Goal: Task Accomplishment & Management: Complete application form

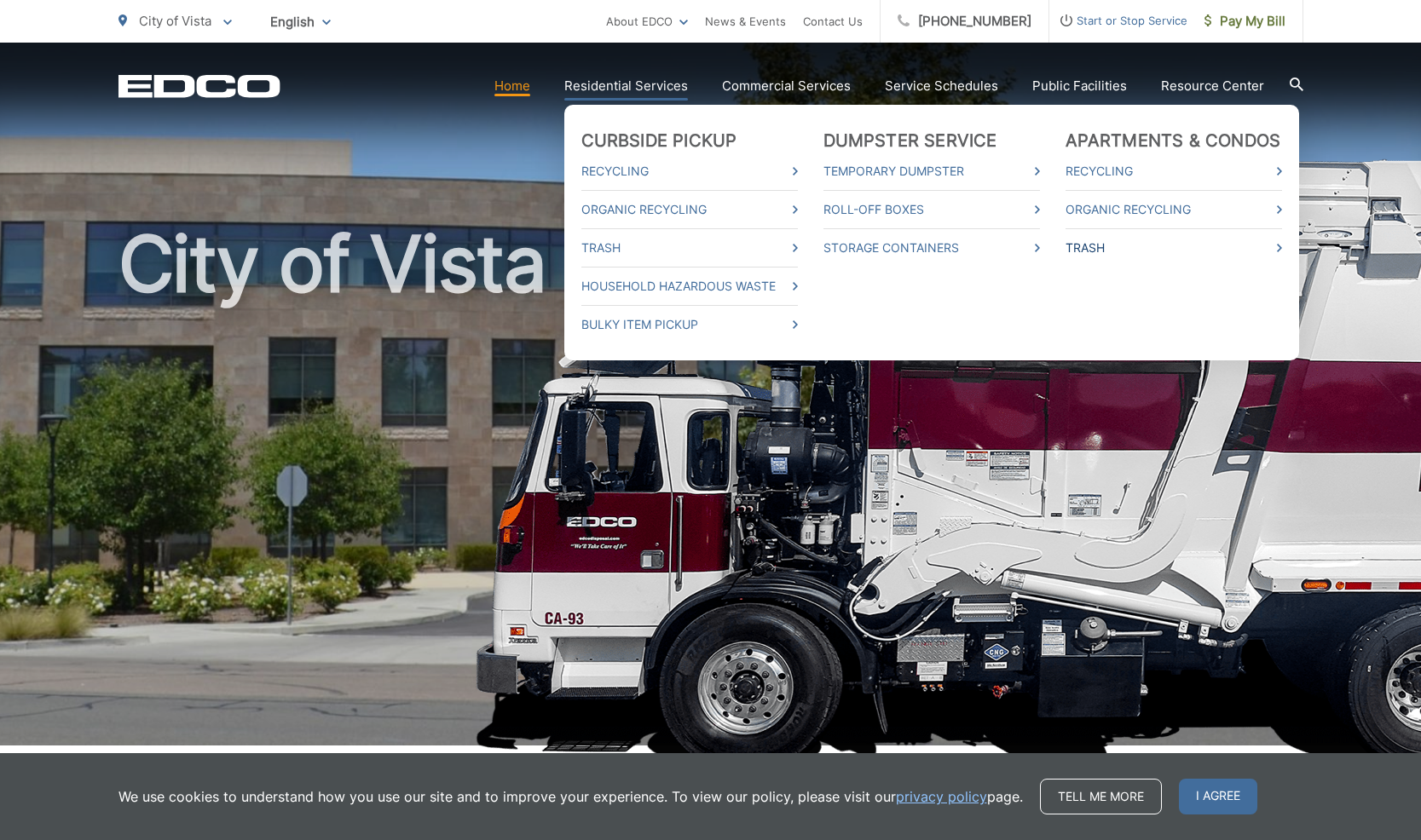
click at [1102, 248] on link "Trash" at bounding box center [1173, 248] width 217 height 20
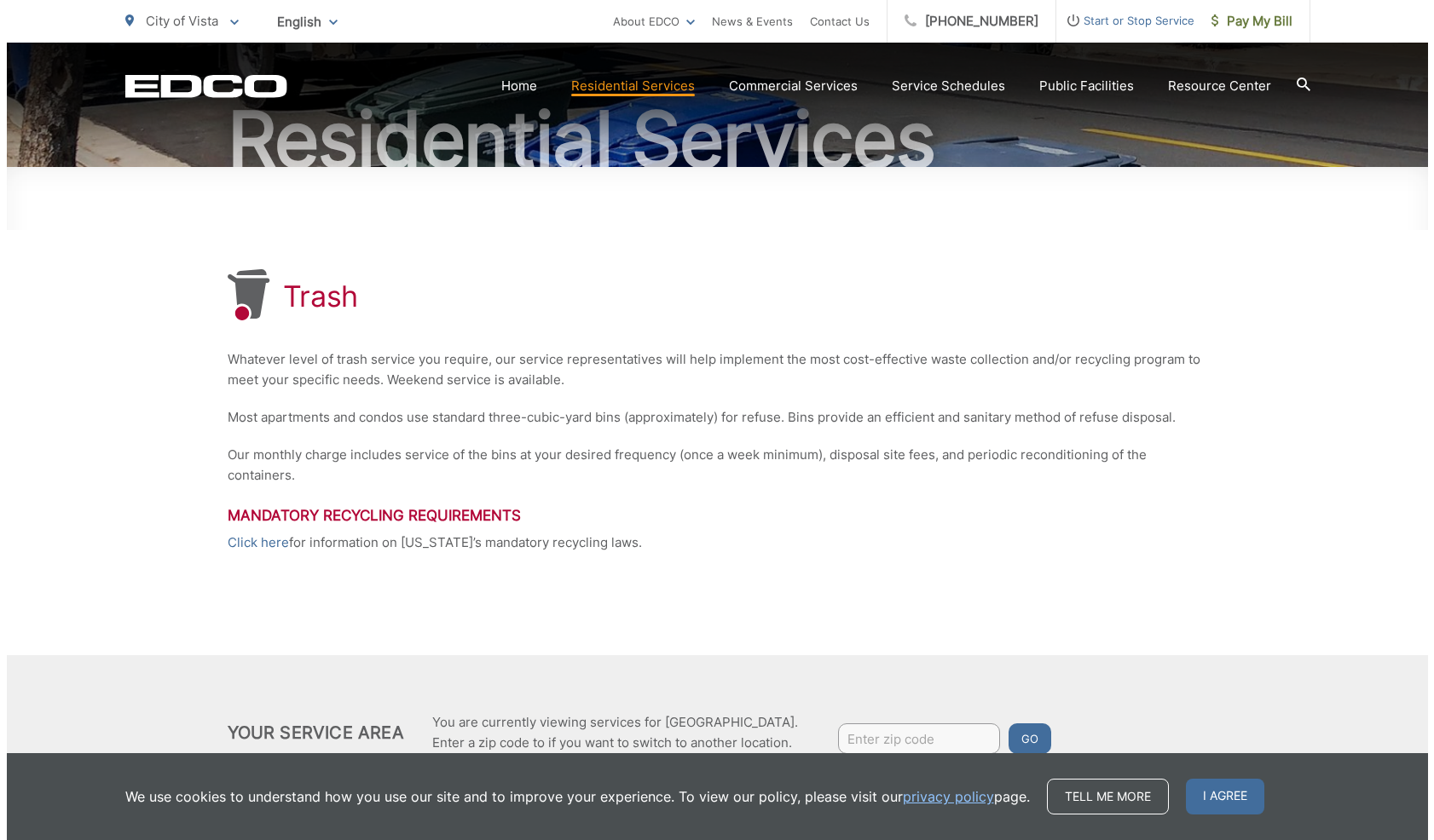
scroll to position [215, 0]
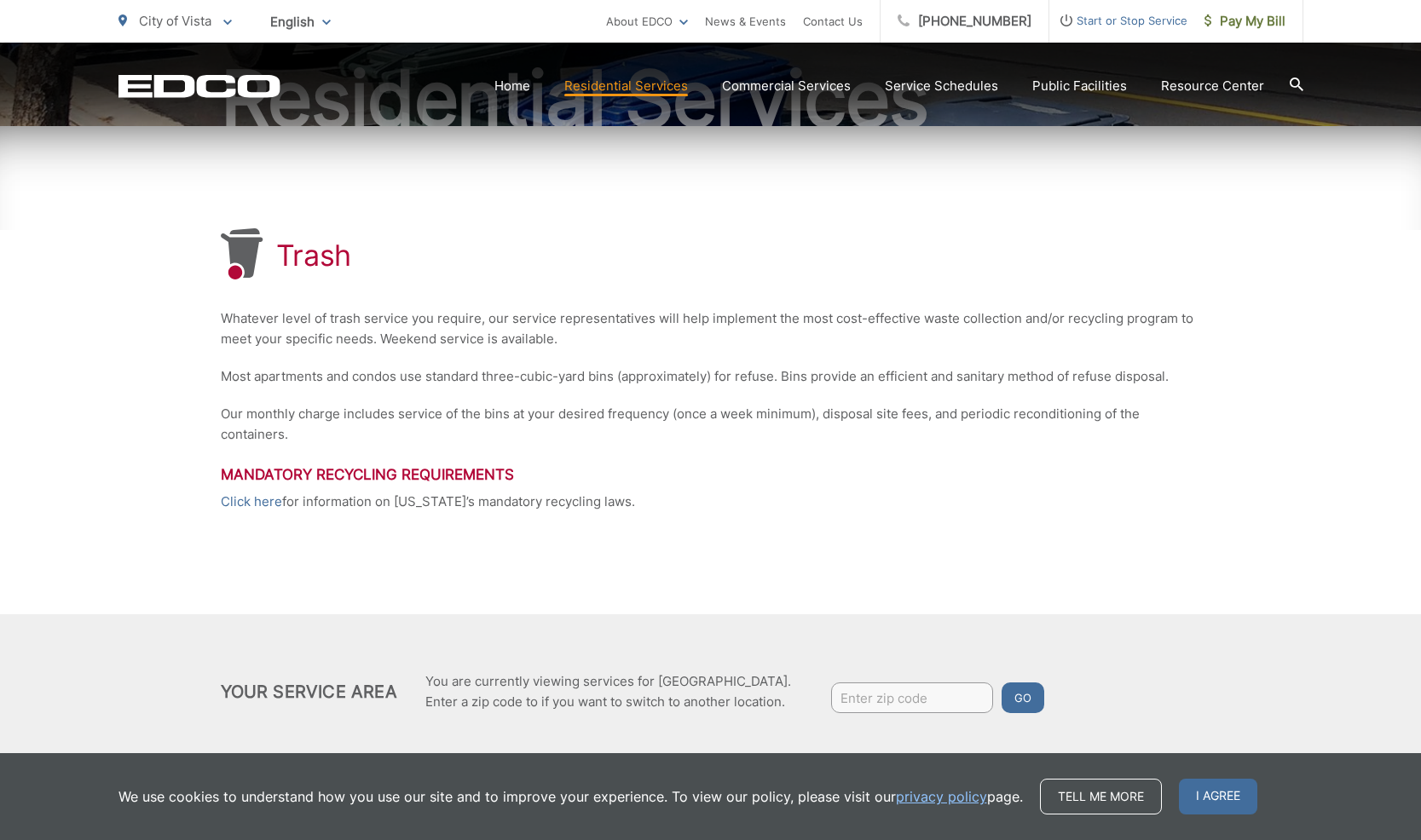
click at [762, 479] on h3 "Mandatory Recycling Requirements" at bounding box center [710, 474] width 980 height 17
click at [881, 700] on input "Enter zip code" at bounding box center [912, 698] width 162 height 31
type input "92084"
click at [1002, 683] on button "Go" at bounding box center [1023, 698] width 43 height 31
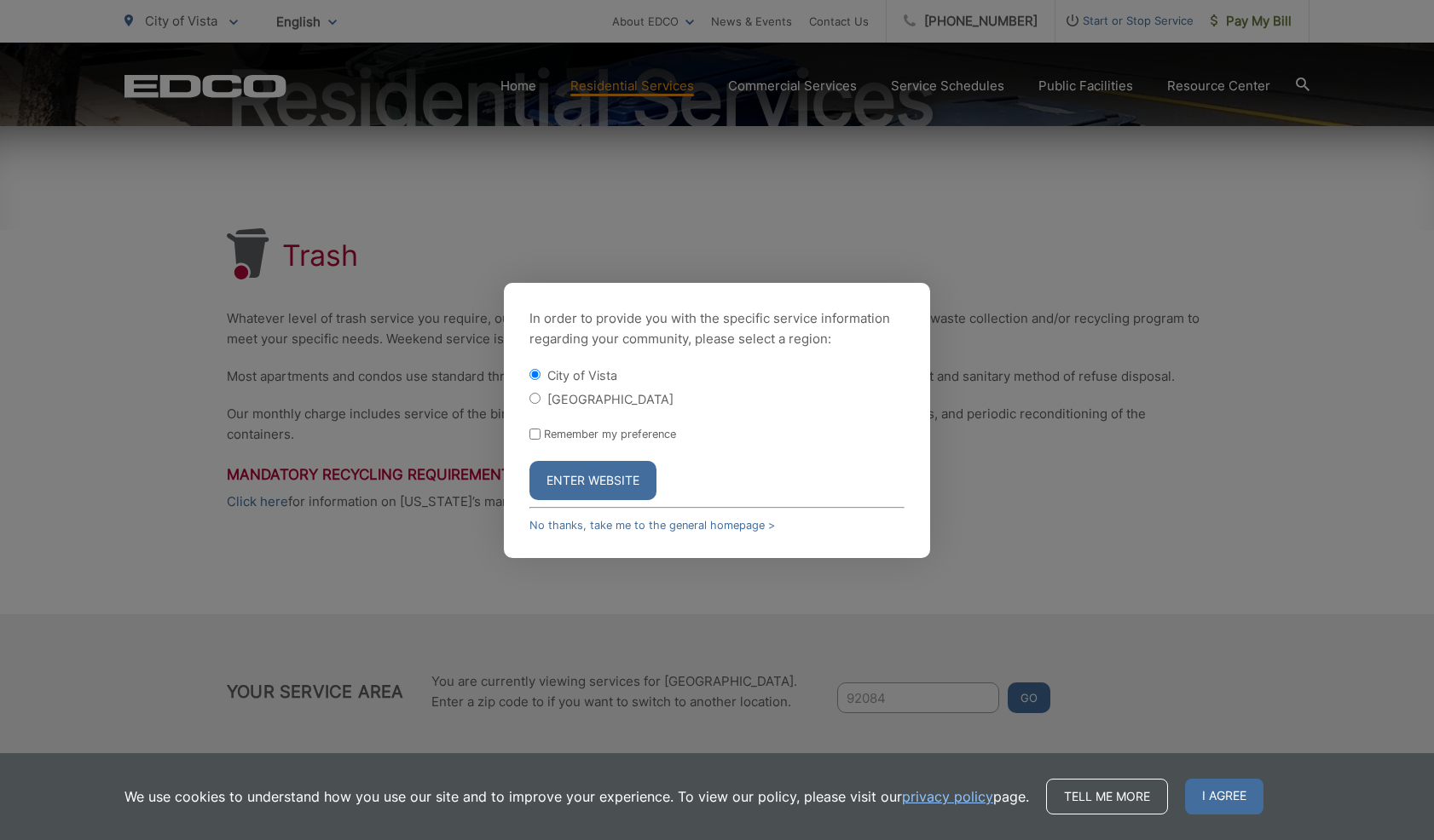
click at [587, 500] on button "Enter Website" at bounding box center [593, 480] width 127 height 39
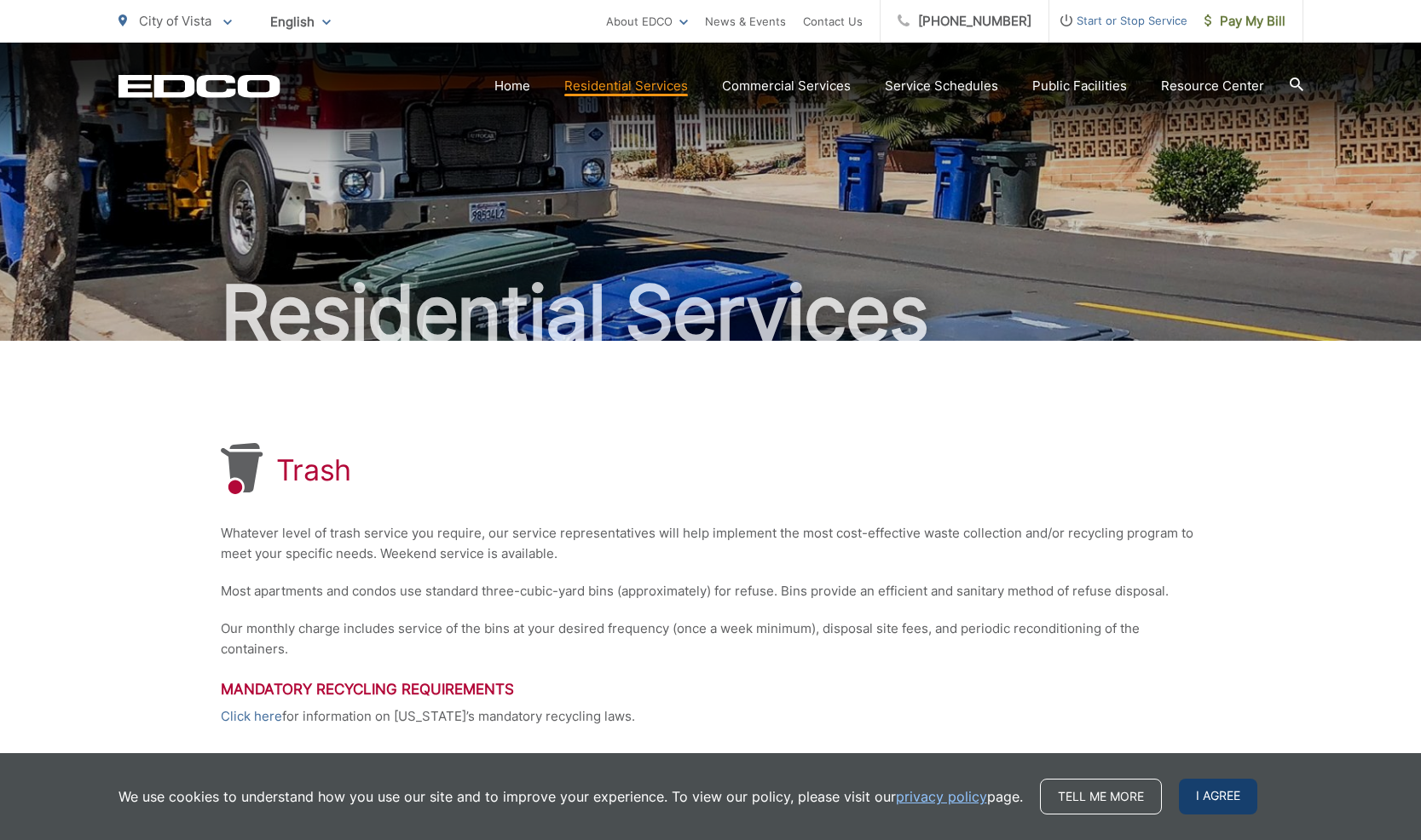
click at [1244, 797] on span "I agree" at bounding box center [1217, 796] width 78 height 36
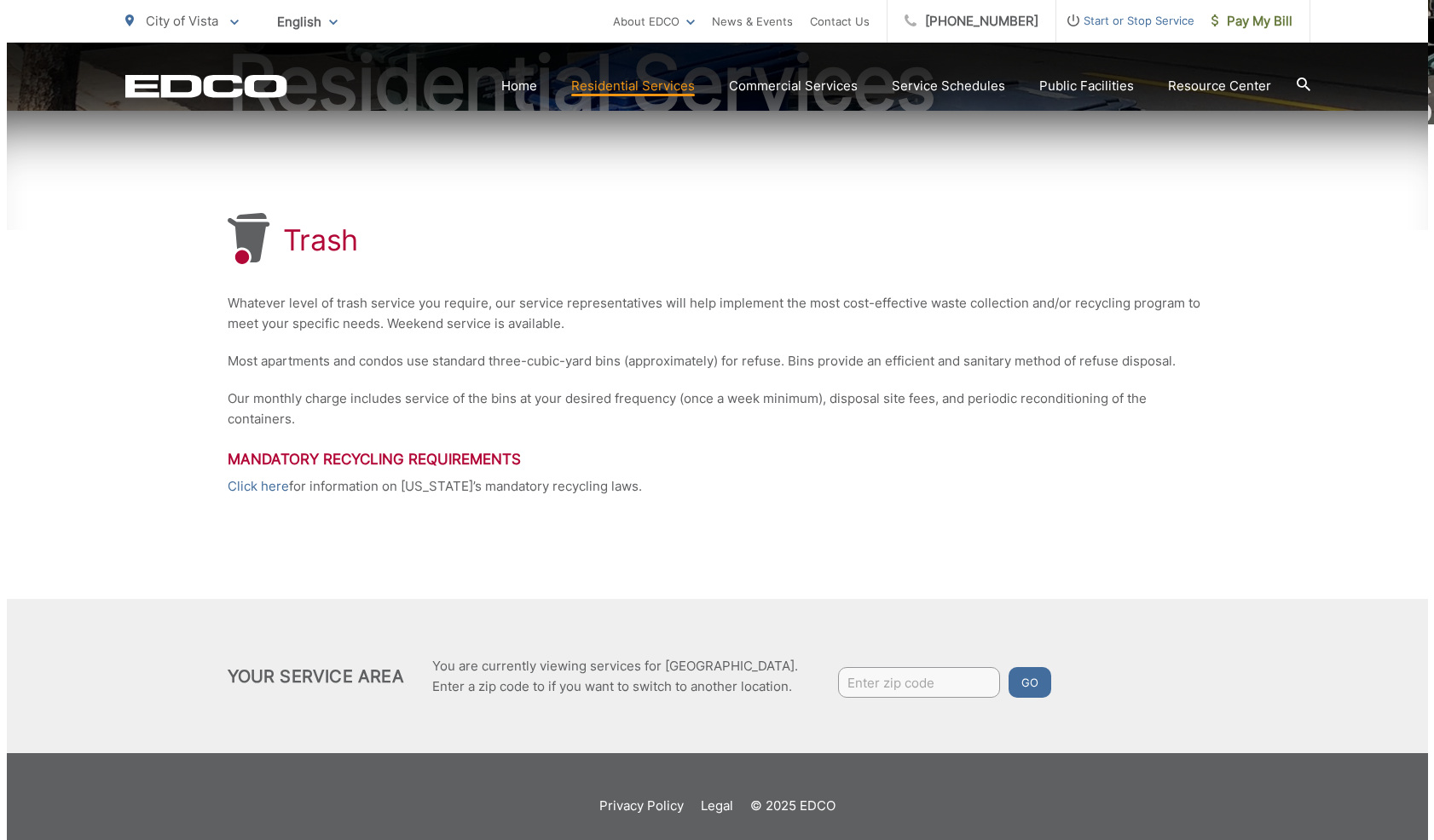
scroll to position [250, 0]
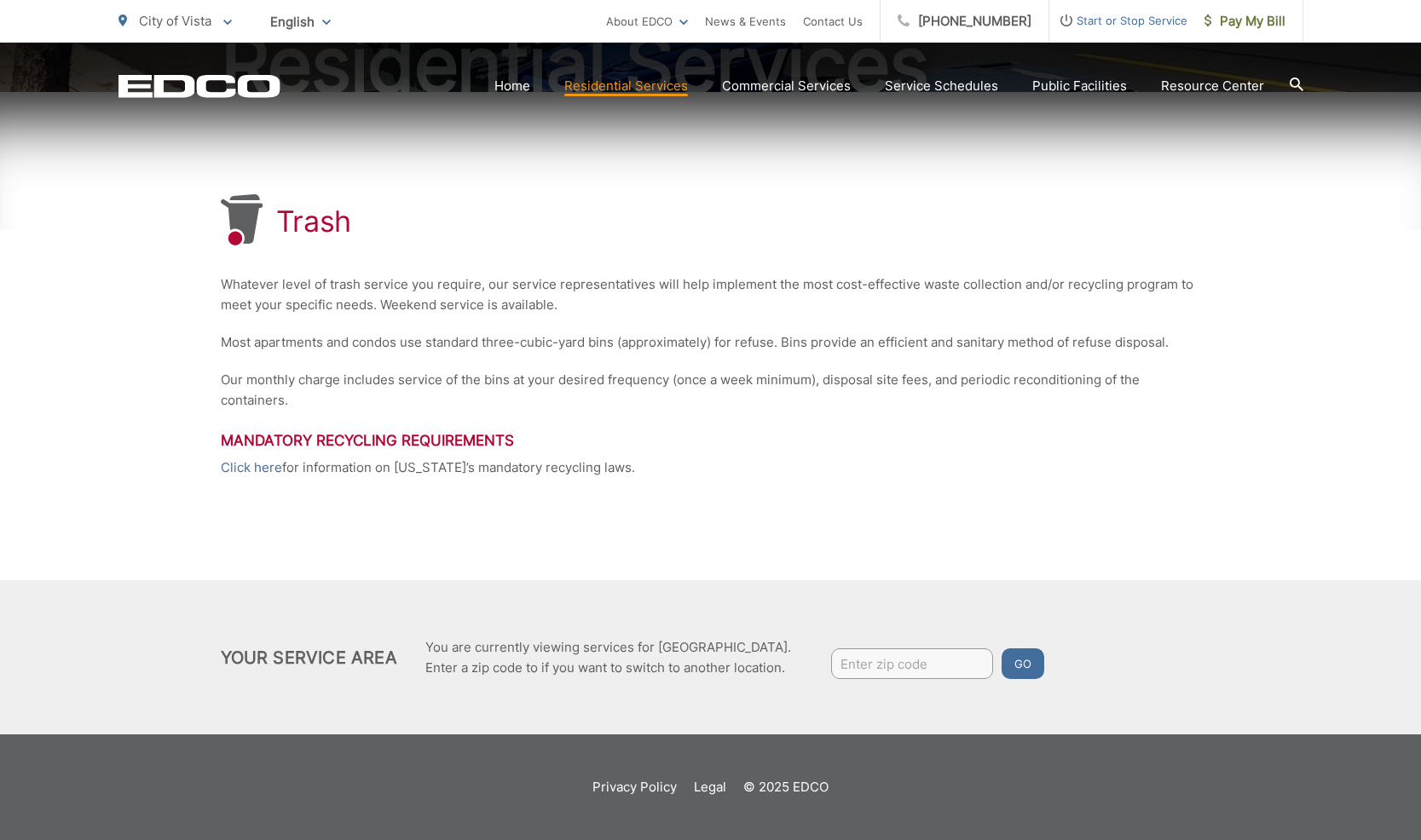
click at [848, 662] on input "Enter zip code" at bounding box center [912, 664] width 162 height 31
type input "92084"
click at [1002, 649] on button "Go" at bounding box center [1023, 664] width 43 height 31
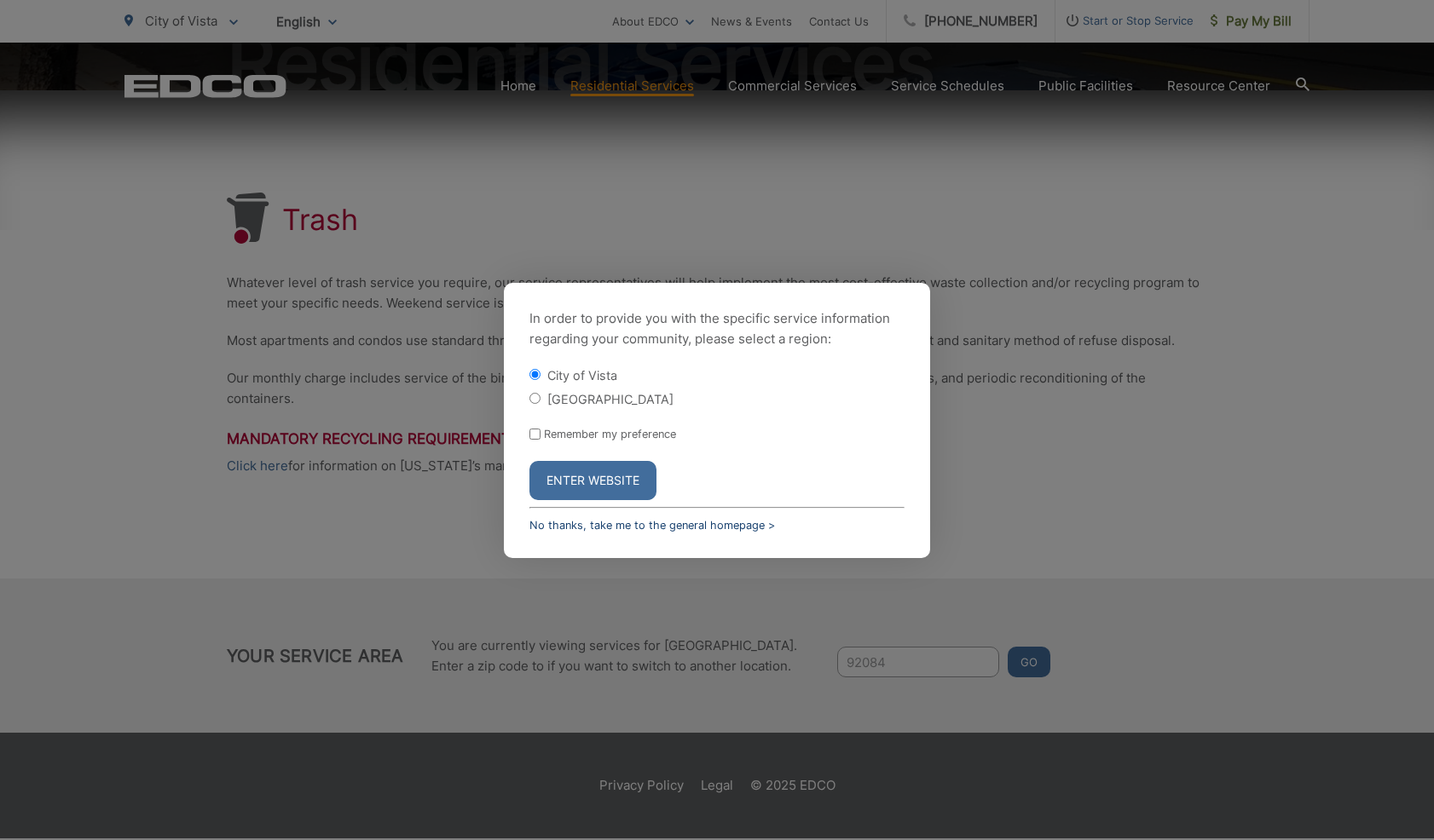
click at [707, 532] on link "No thanks, take me to the general homepage >" at bounding box center [652, 525] width 246 height 13
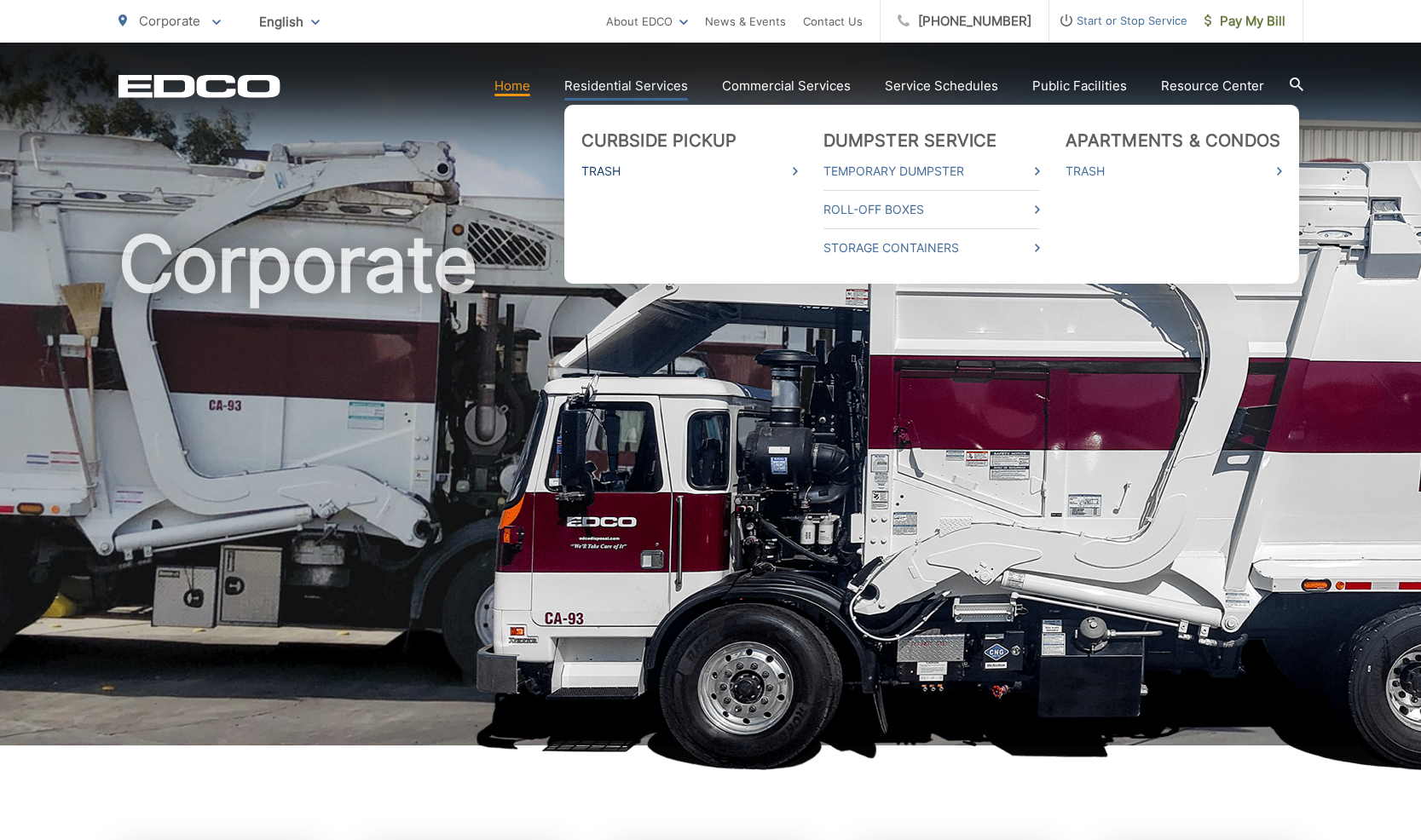
click at [617, 173] on link "Trash" at bounding box center [689, 170] width 217 height 20
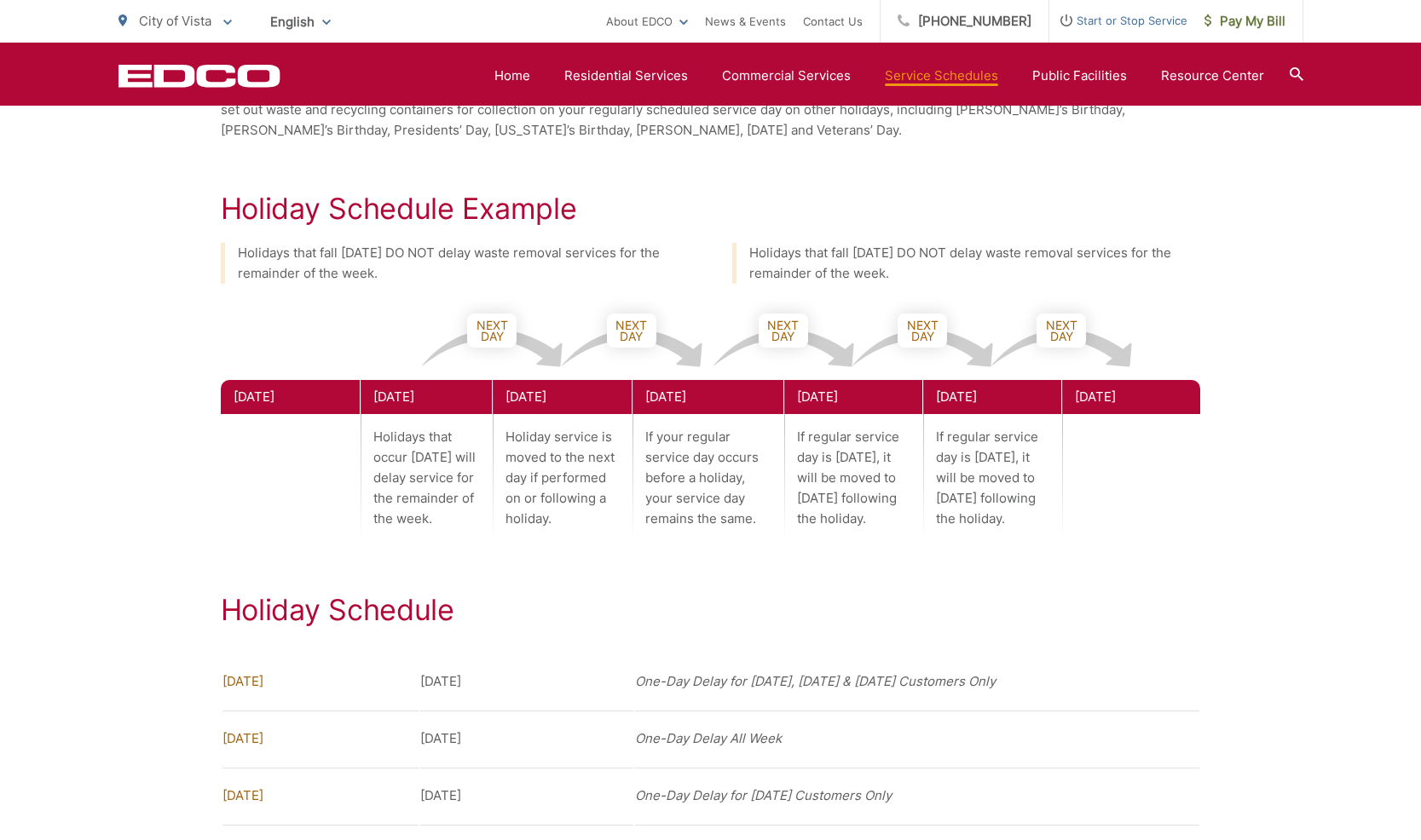
scroll to position [438, 0]
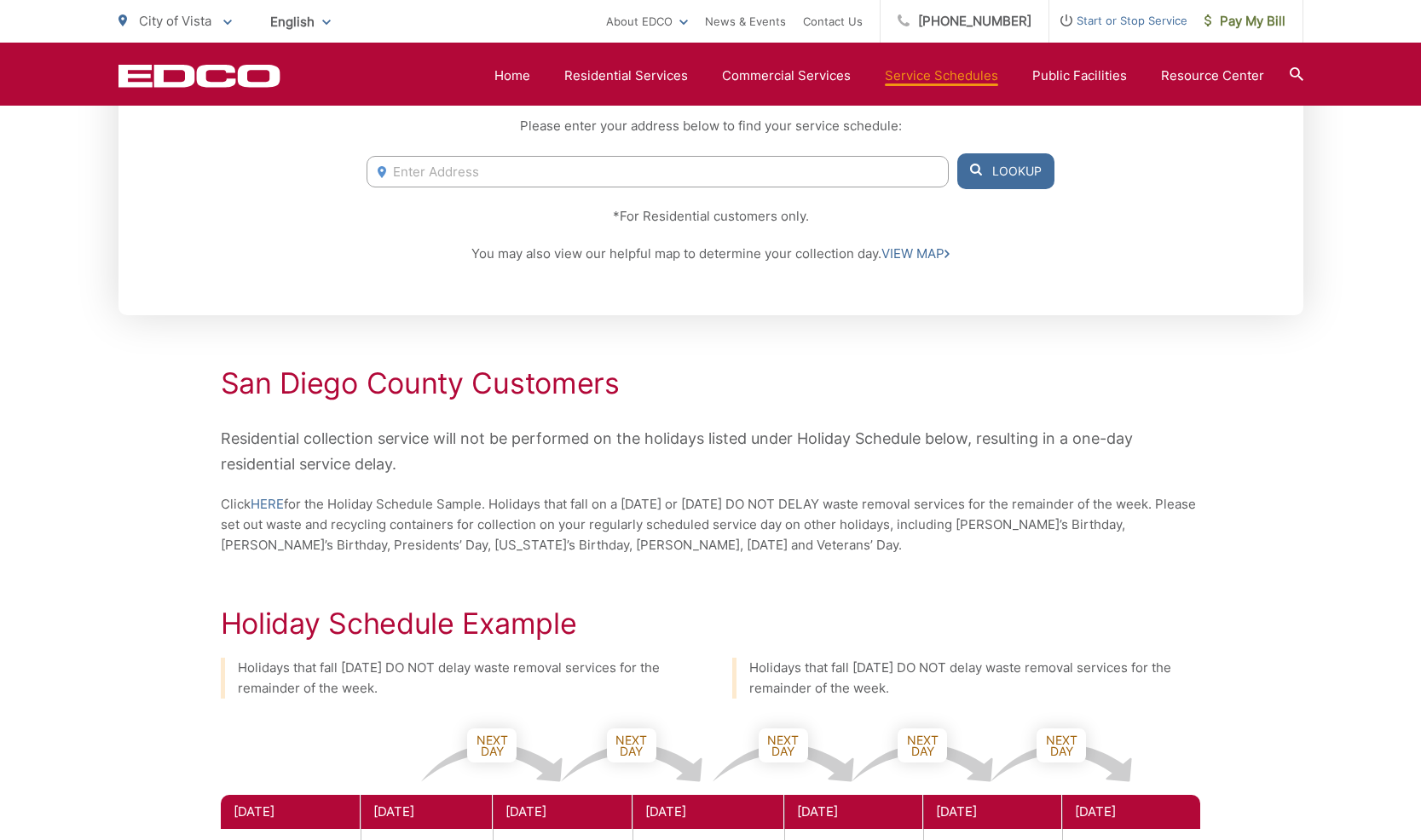
click at [425, 177] on input "Enter Address" at bounding box center [657, 172] width 581 height 32
click at [462, 214] on li "[STREET_ADDRESS]" at bounding box center [657, 206] width 581 height 25
type input "[STREET_ADDRESS]"
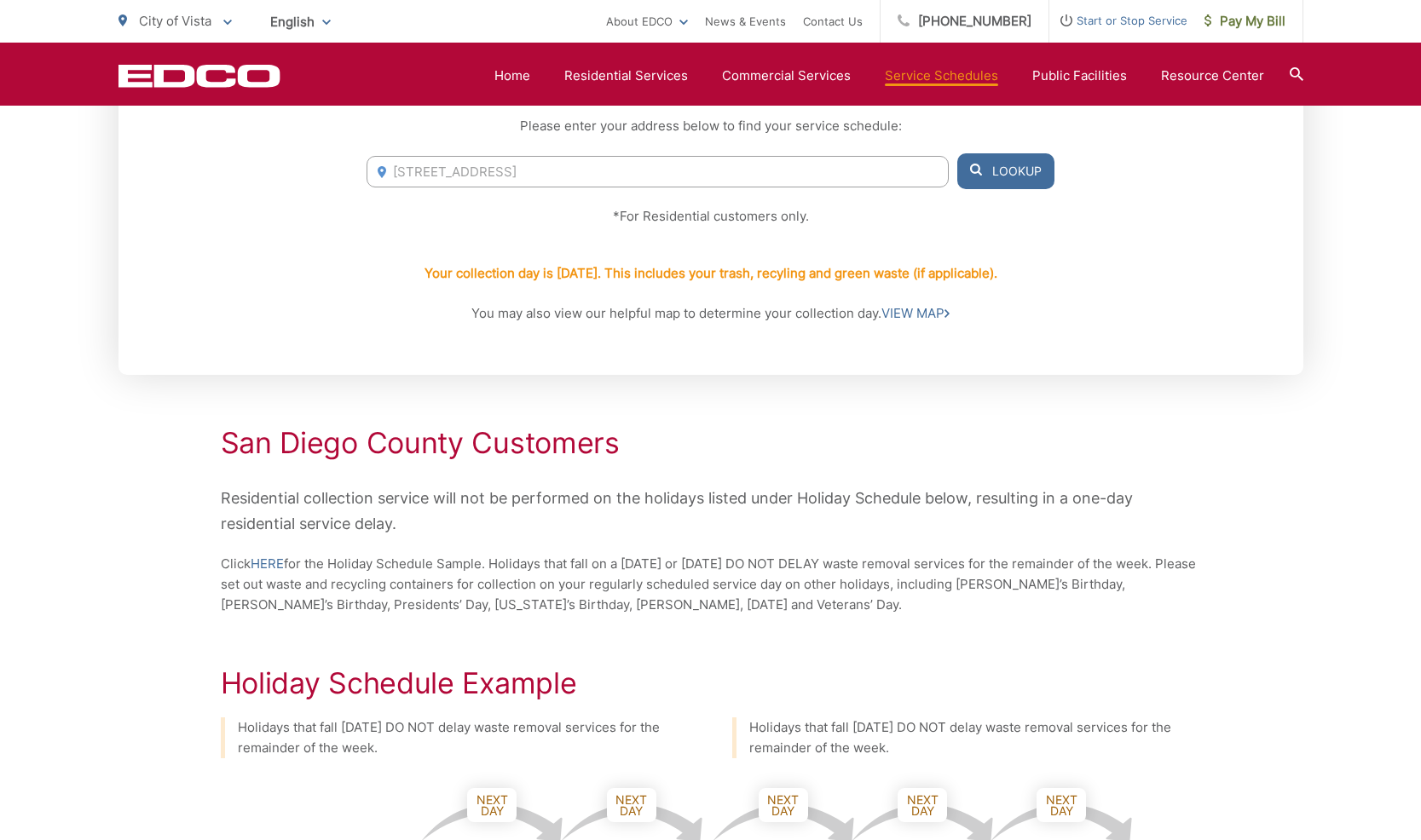
click at [1025, 178] on button "Lookup" at bounding box center [1006, 171] width 97 height 36
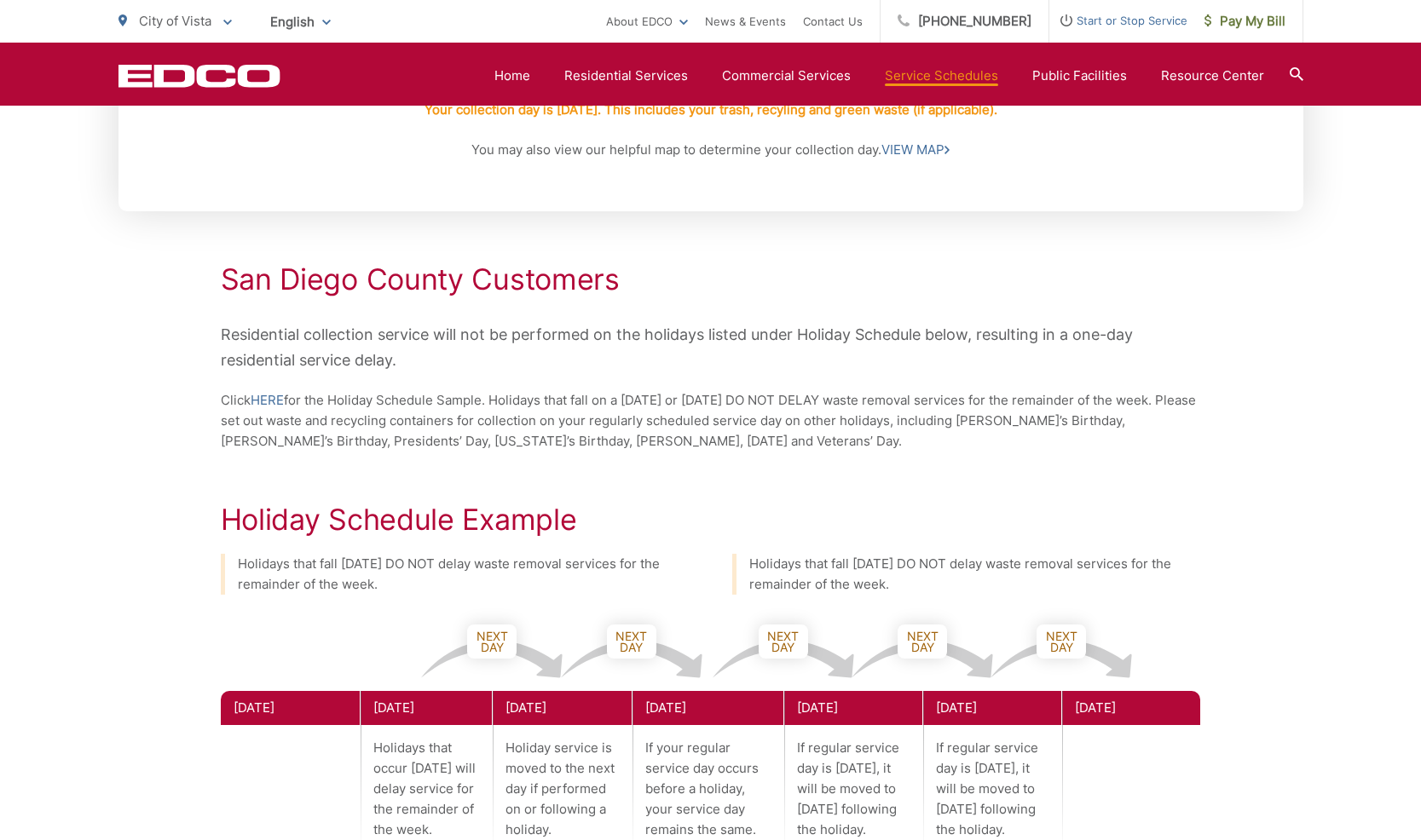
scroll to position [0, 0]
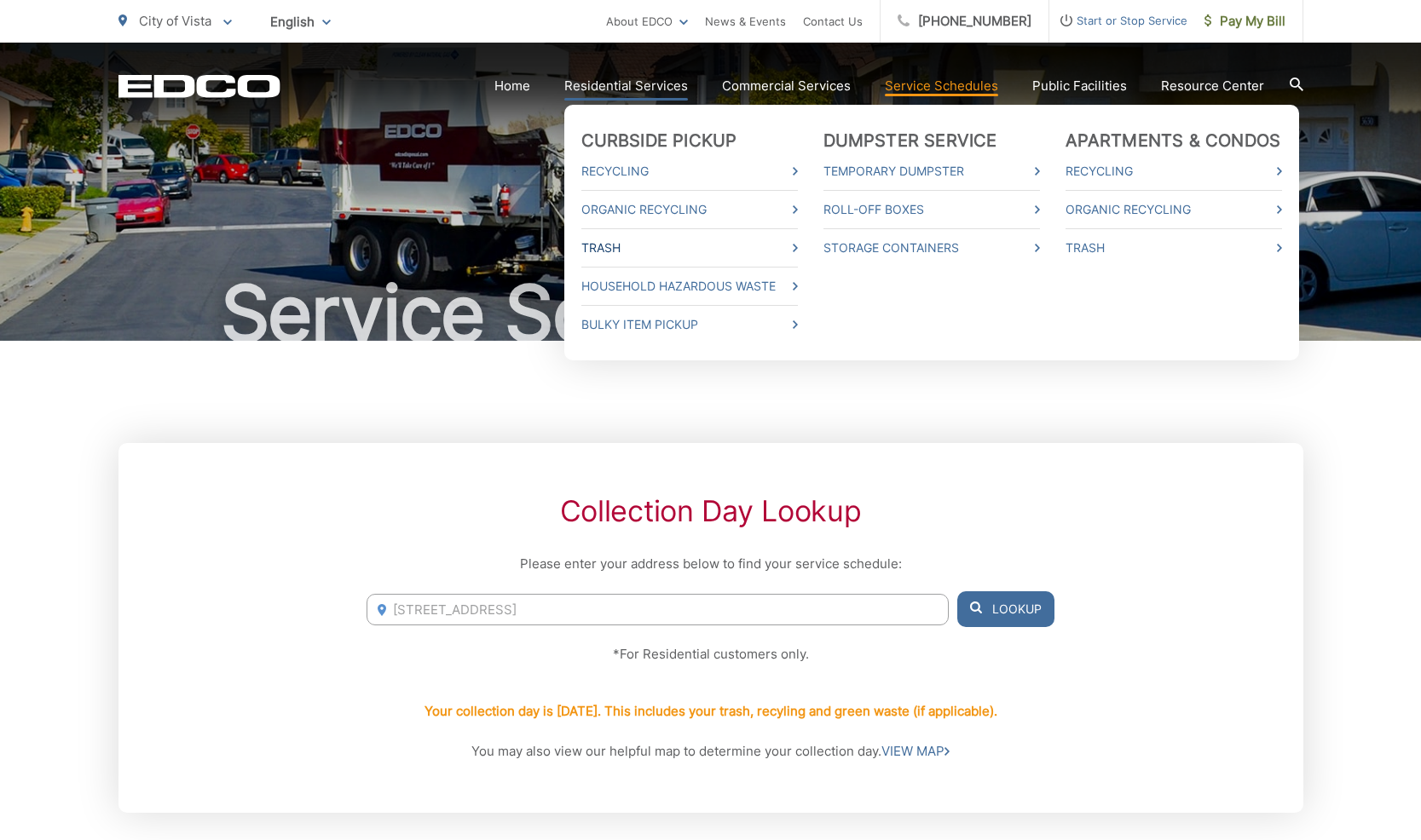
click at [614, 248] on link "Trash" at bounding box center [689, 248] width 217 height 20
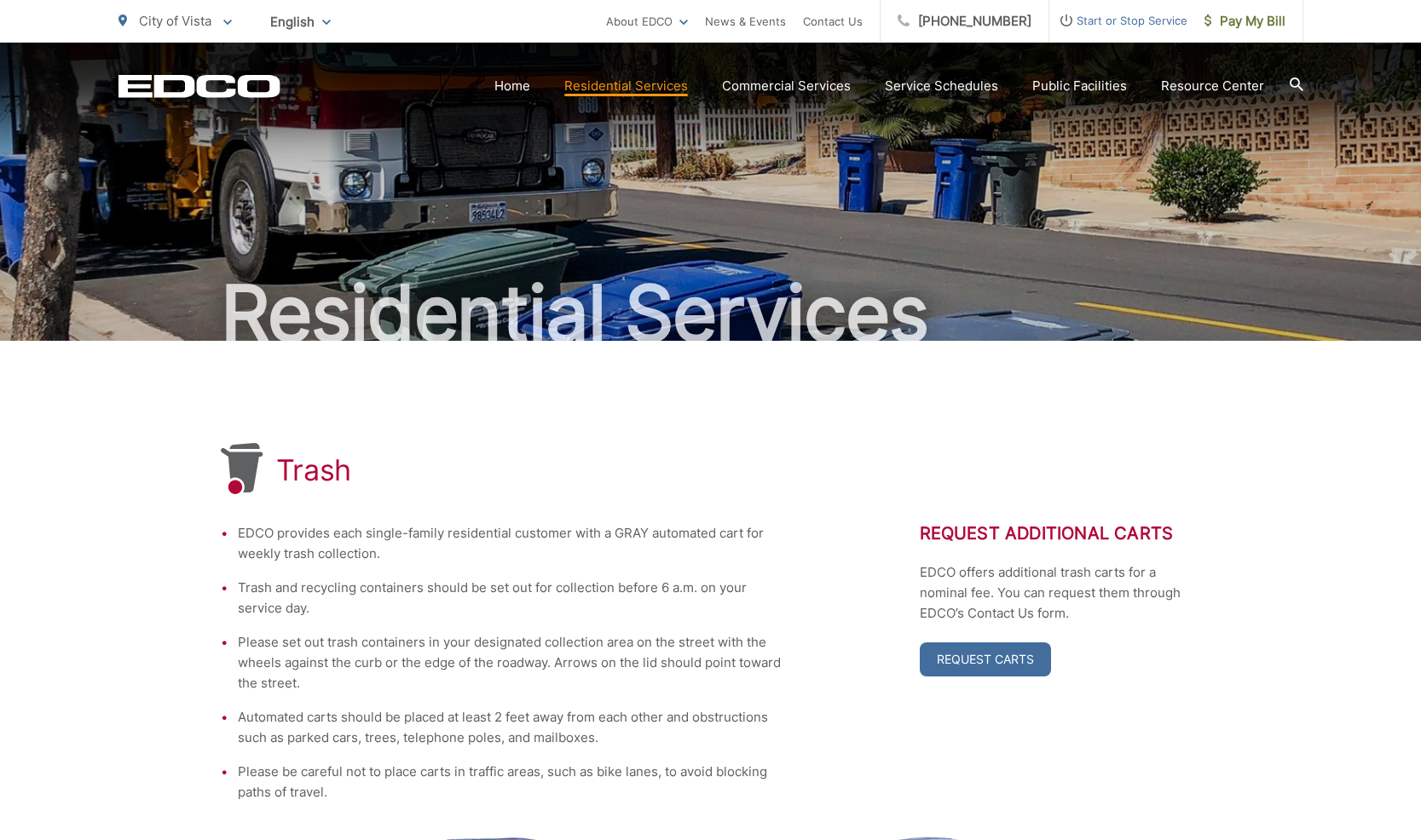
click at [1136, 20] on span "Start or Stop Service" at bounding box center [1118, 20] width 138 height 20
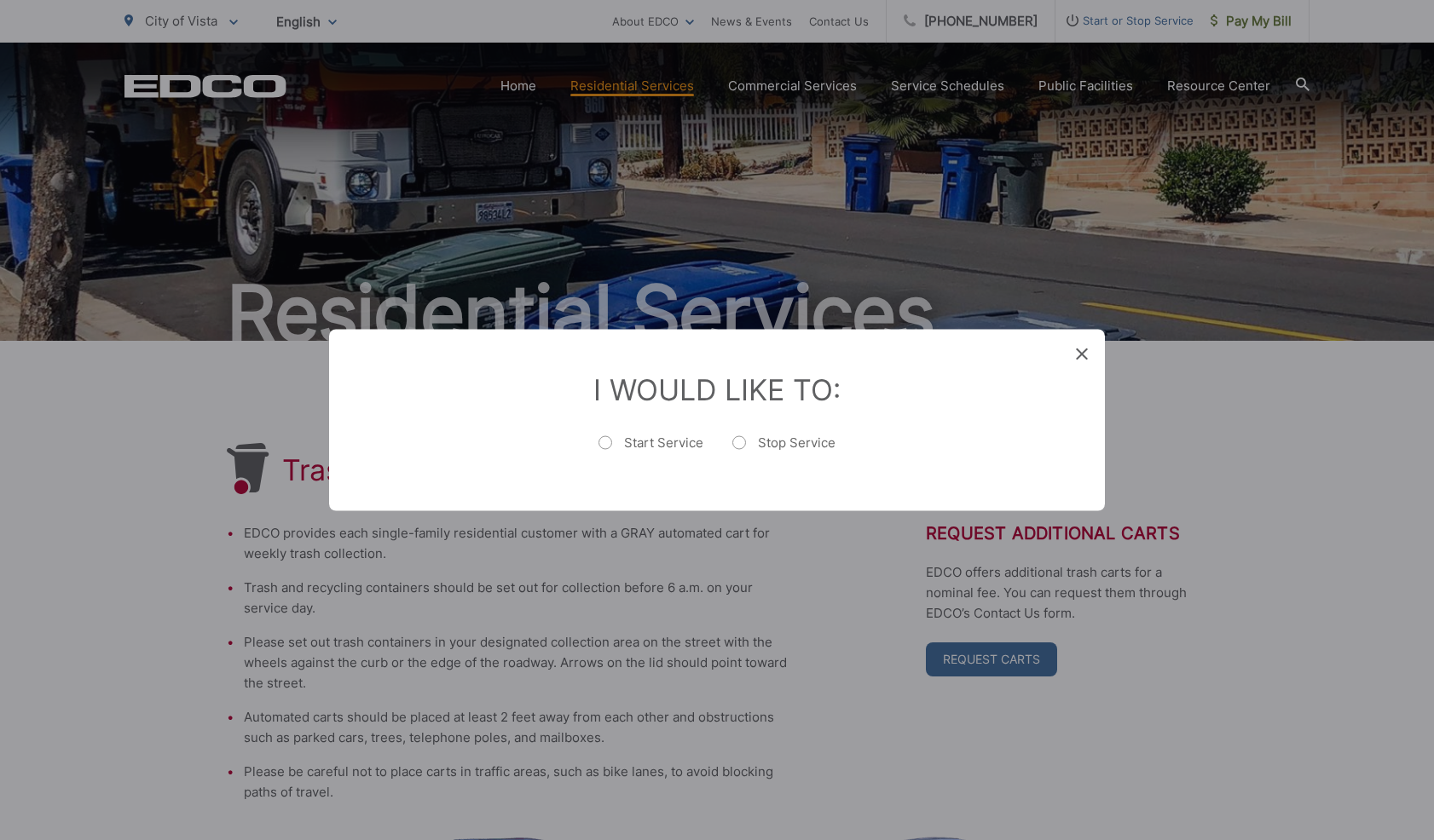
click at [611, 447] on label "Start Service" at bounding box center [650, 451] width 104 height 34
radio input "true"
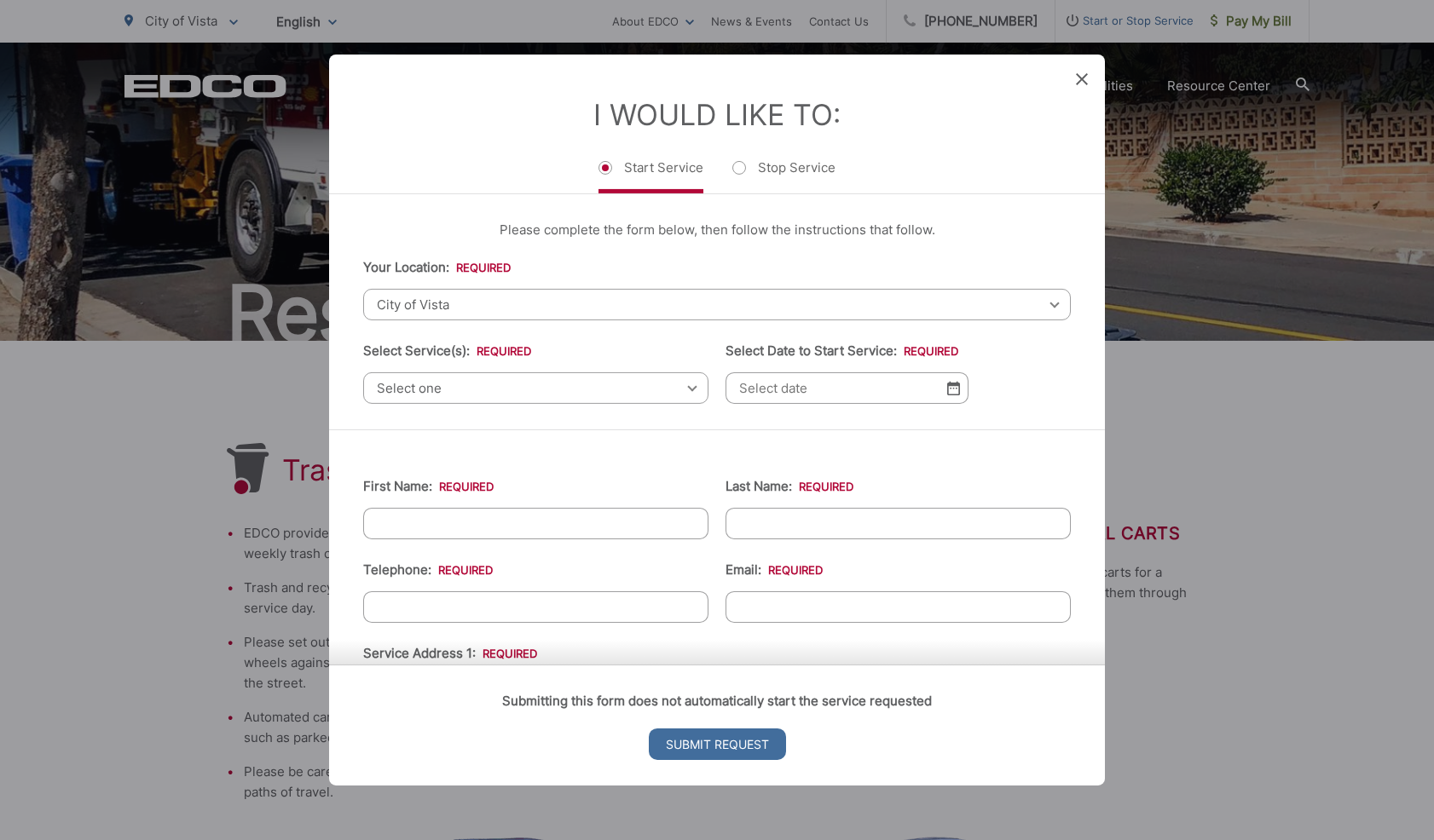
click at [596, 385] on span "Select one" at bounding box center [536, 388] width 345 height 32
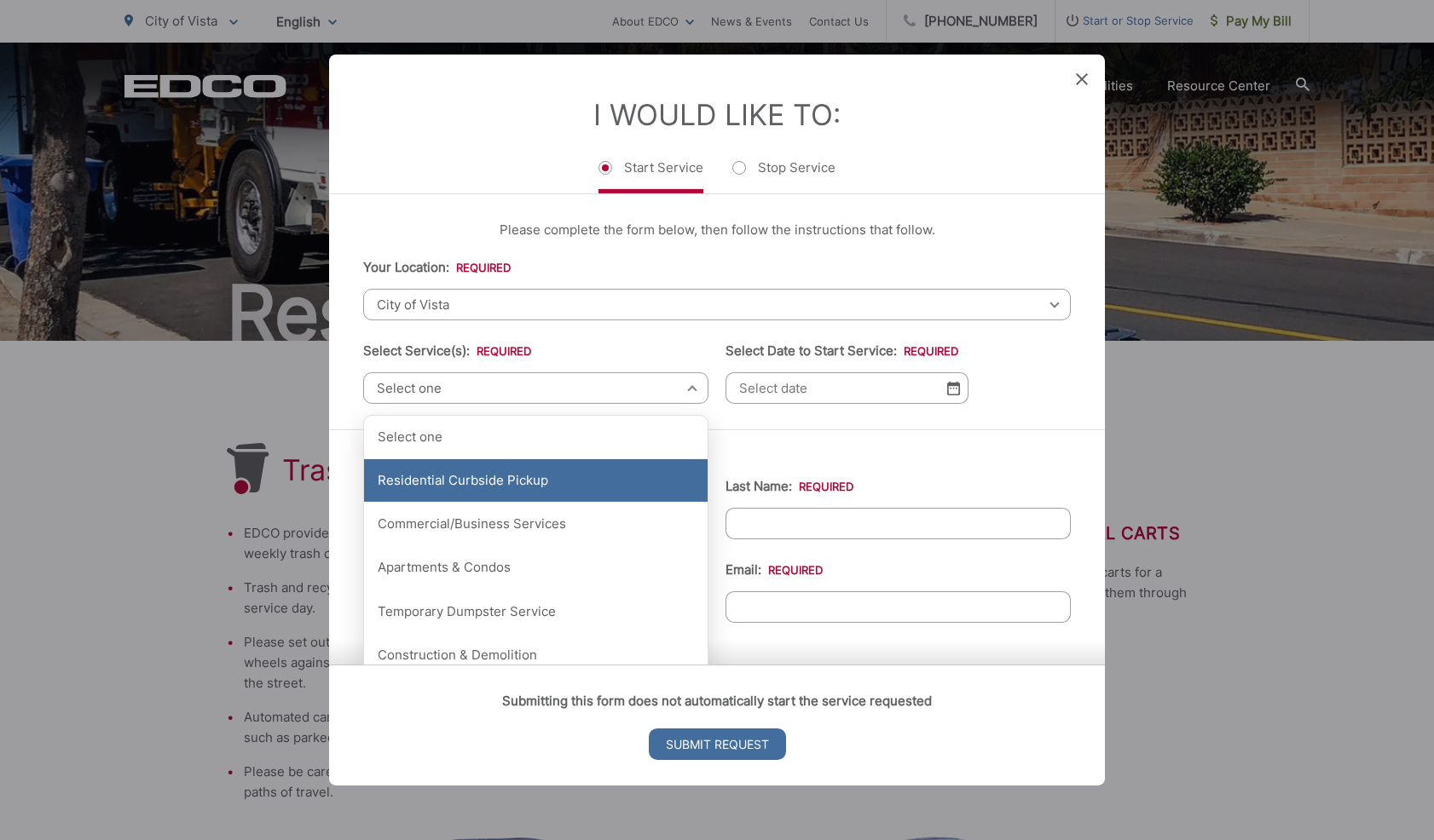
click at [507, 498] on div "Residential Curbside Pickup" at bounding box center [535, 480] width 343 height 43
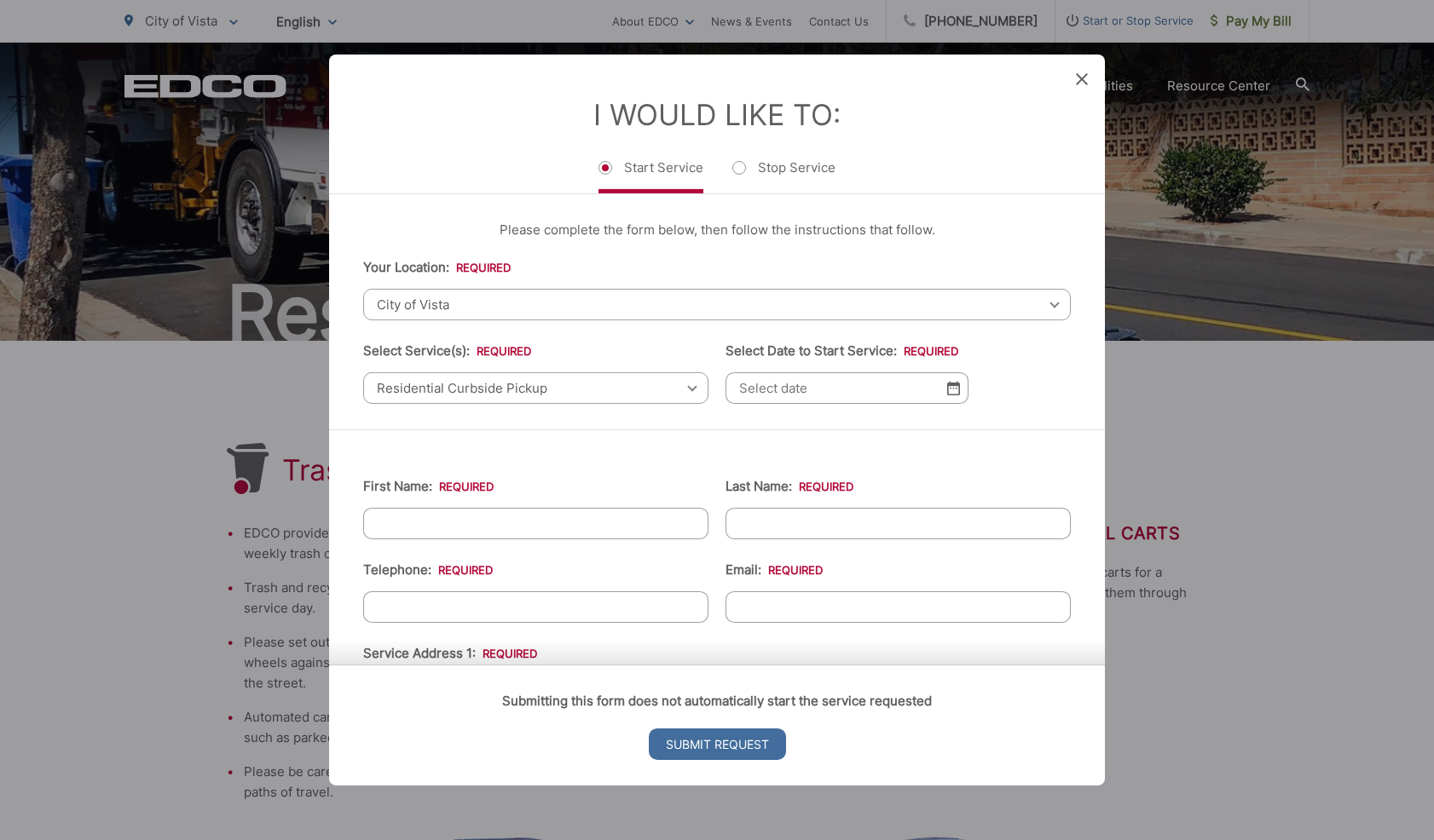
click at [828, 392] on input "Select Date to Start Service: *" at bounding box center [847, 388] width 243 height 32
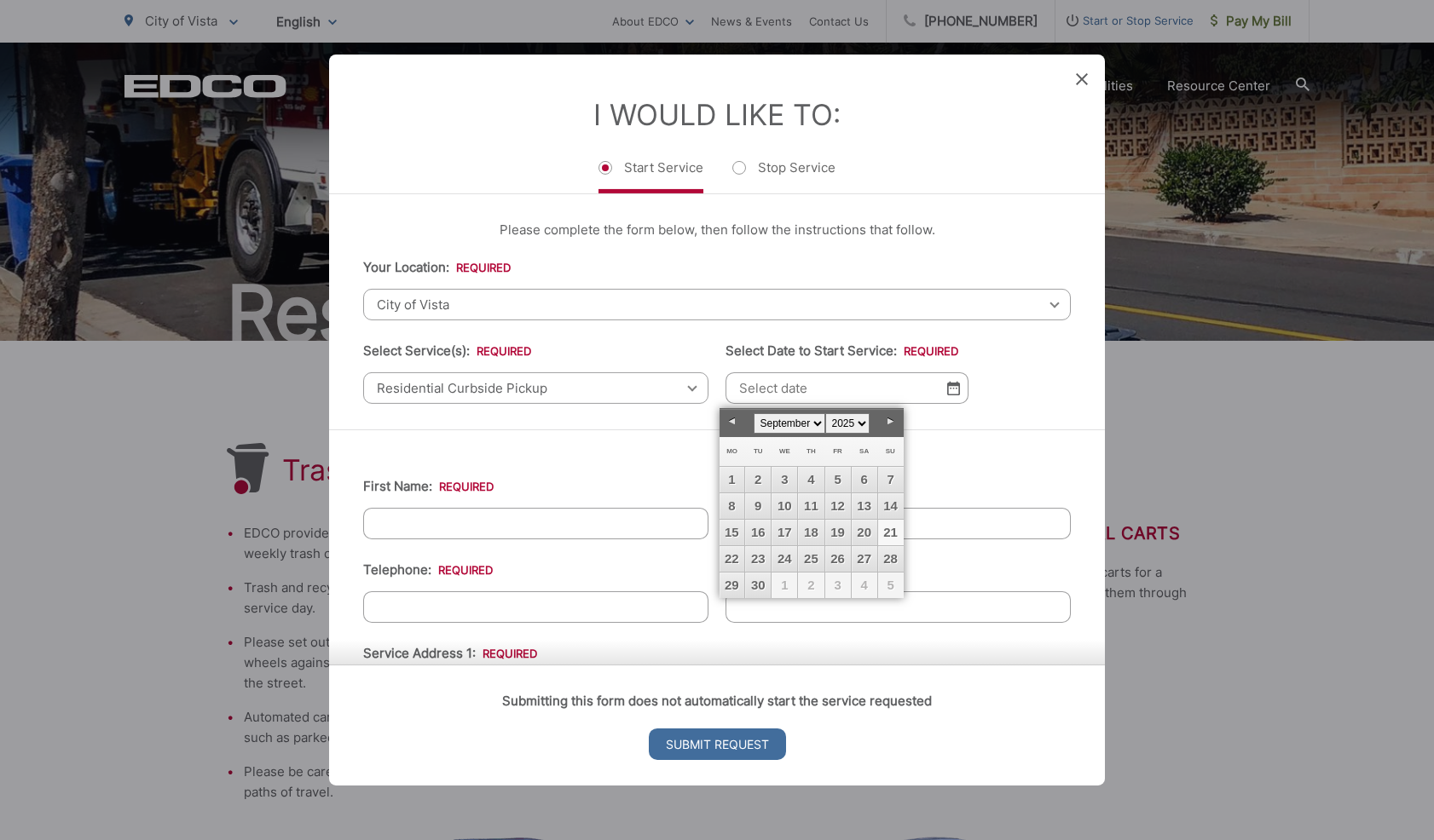
click at [811, 424] on select "January February March April May June July August September October November De…" at bounding box center [789, 423] width 72 height 20
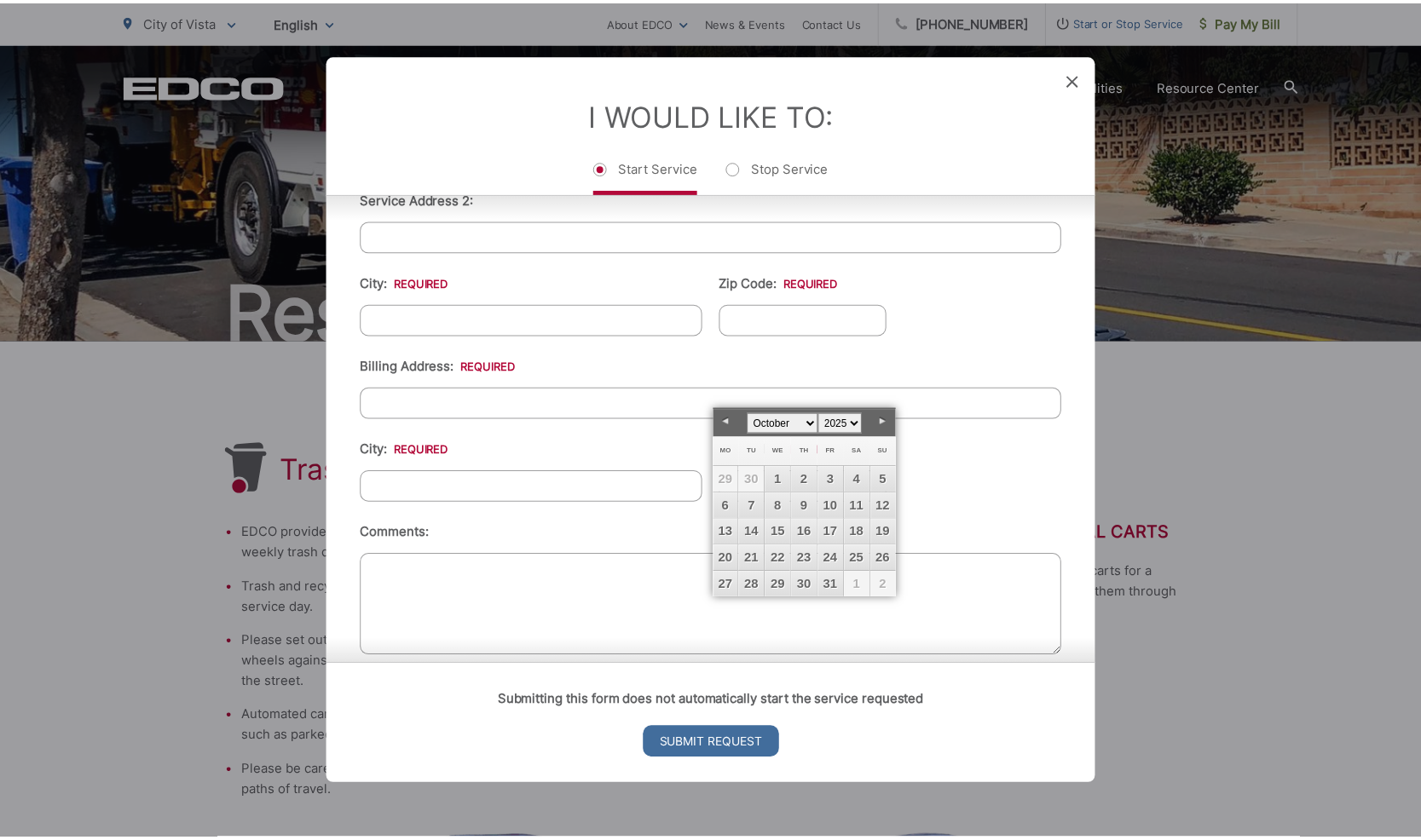
scroll to position [562, 0]
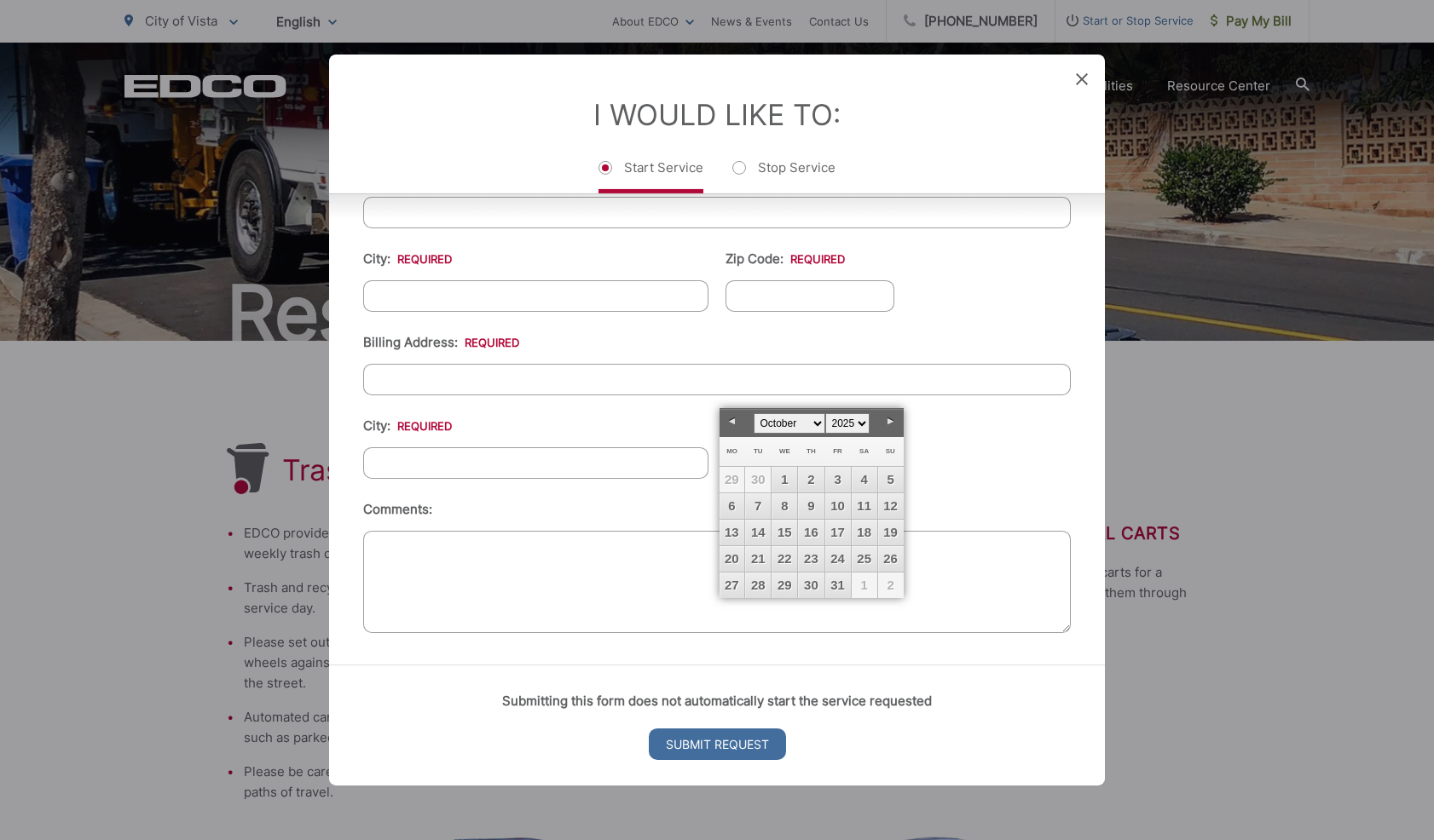
click at [1078, 81] on icon at bounding box center [1082, 79] width 12 height 12
